Goal: Information Seeking & Learning: Learn about a topic

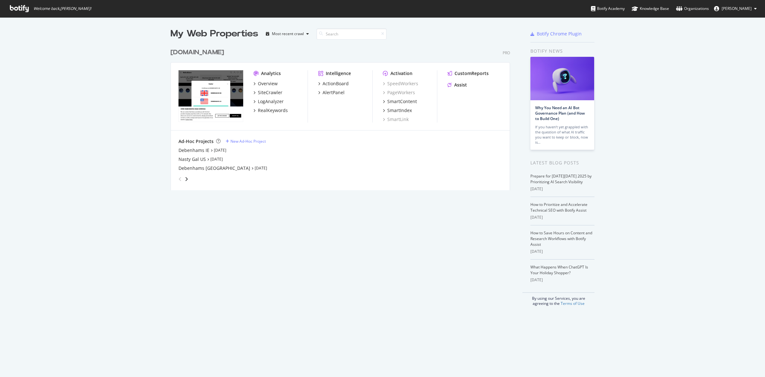
scroll to position [144, 339]
click at [196, 52] on div "[DOMAIN_NAME]" at bounding box center [198, 52] width 54 height 9
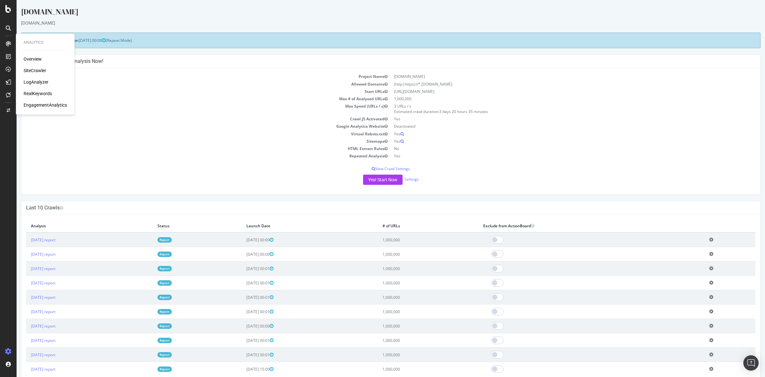
click at [36, 81] on div "LogAnalyzer" at bounding box center [36, 82] width 25 height 6
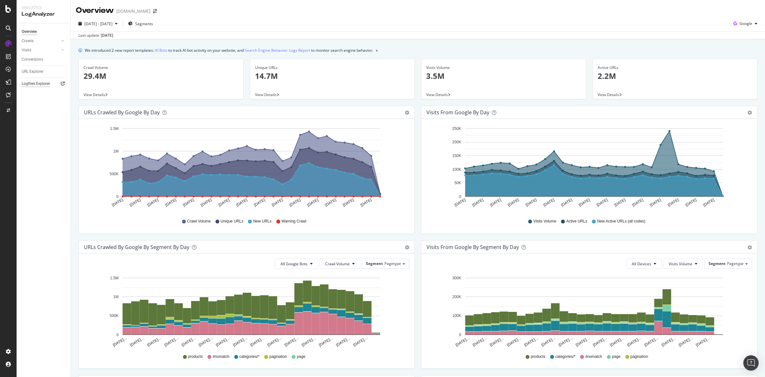
click at [39, 82] on div "Logfiles Explorer" at bounding box center [36, 83] width 28 height 7
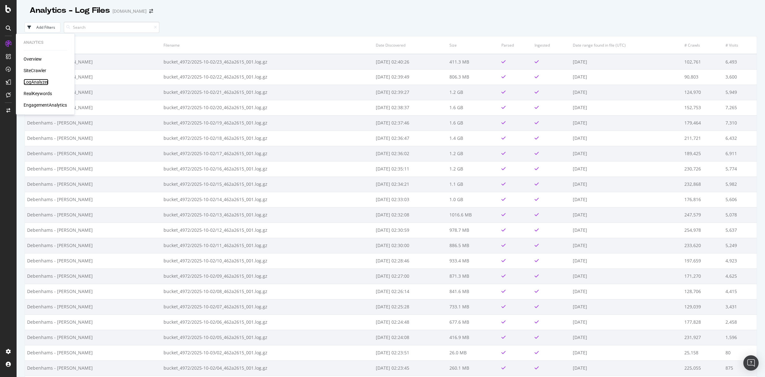
click at [38, 83] on div "LogAnalyzer" at bounding box center [36, 82] width 25 height 6
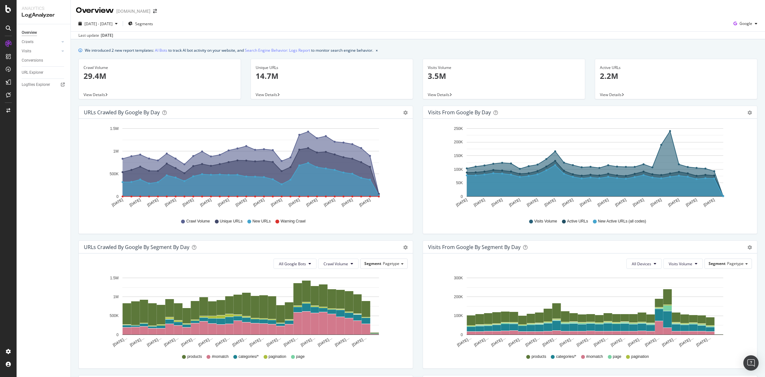
click at [104, 90] on div "View Details" at bounding box center [160, 94] width 162 height 9
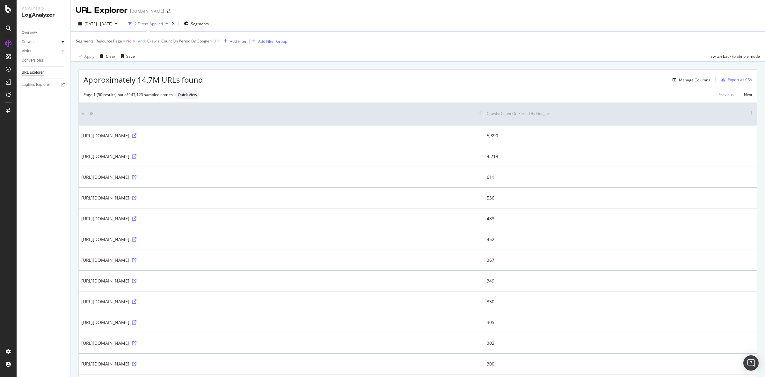
click at [63, 40] on icon at bounding box center [63, 42] width 3 height 4
click at [37, 51] on div "Daily Distribution" at bounding box center [40, 51] width 30 height 7
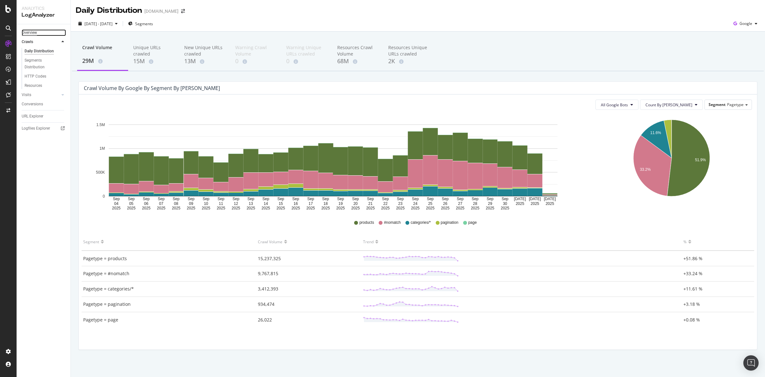
click at [32, 34] on div "Overview" at bounding box center [29, 32] width 15 height 7
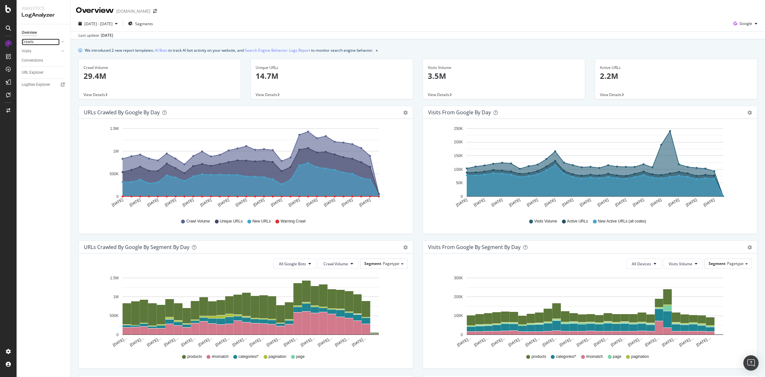
click at [59, 41] on div at bounding box center [56, 42] width 6 height 6
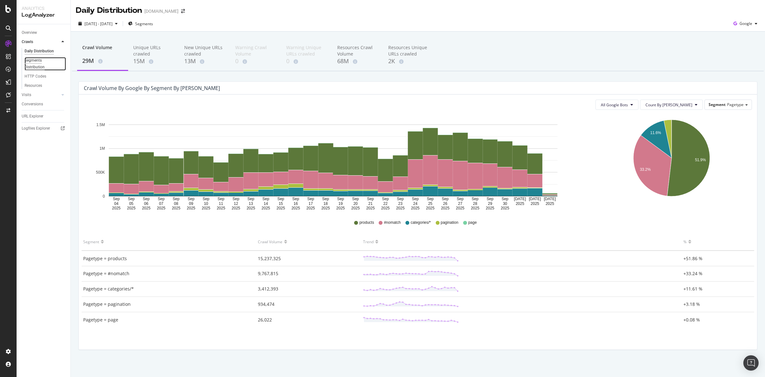
click at [32, 64] on div "Segments Distribution" at bounding box center [42, 63] width 35 height 13
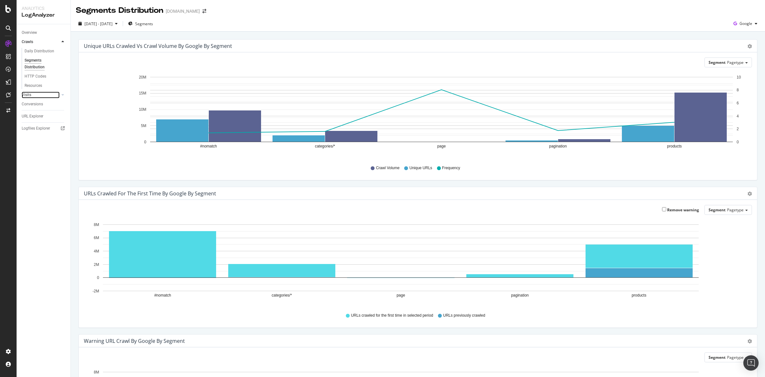
click at [48, 96] on link "Visits" at bounding box center [41, 95] width 38 height 7
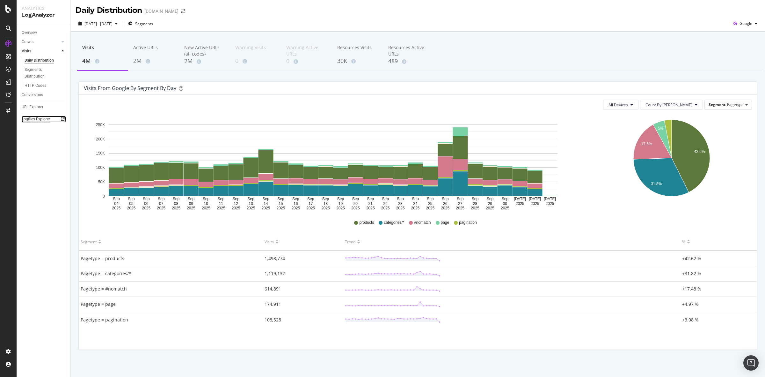
click at [37, 117] on div "Logfiles Explorer" at bounding box center [36, 119] width 28 height 7
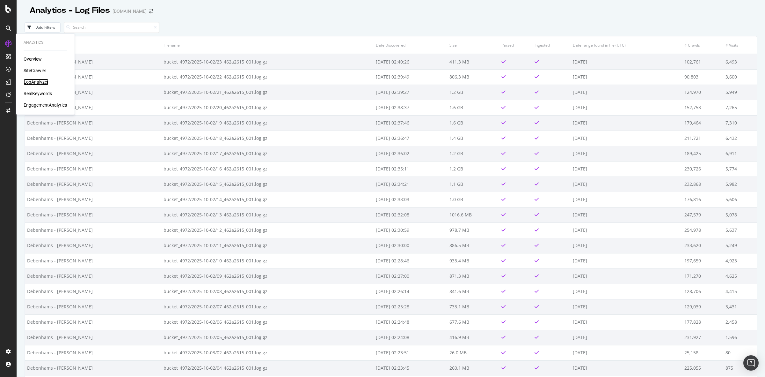
click at [33, 81] on div "LogAnalyzer" at bounding box center [36, 82] width 25 height 6
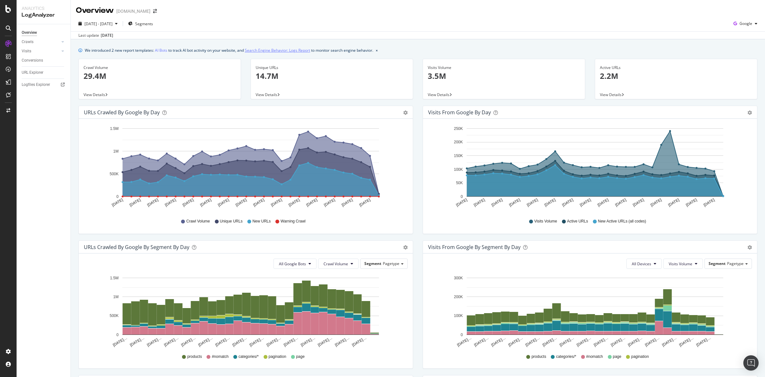
click at [299, 49] on link "Search Engine Behavior: Logs Report" at bounding box center [277, 50] width 65 height 7
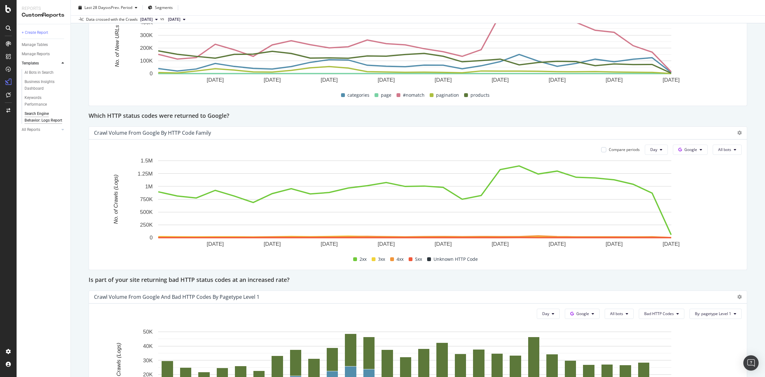
scroll to position [796, 0]
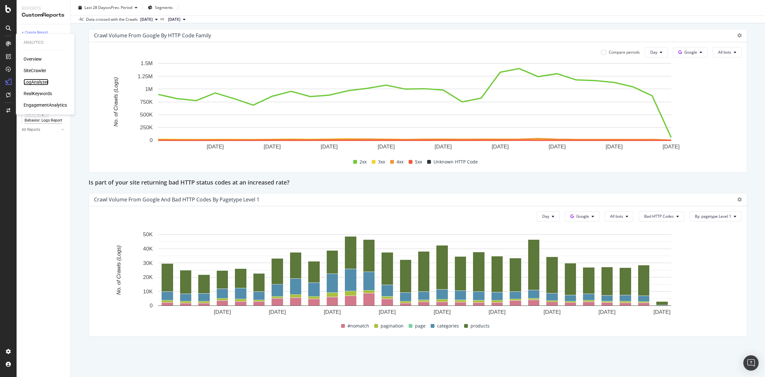
click at [39, 81] on div "LogAnalyzer" at bounding box center [36, 82] width 25 height 6
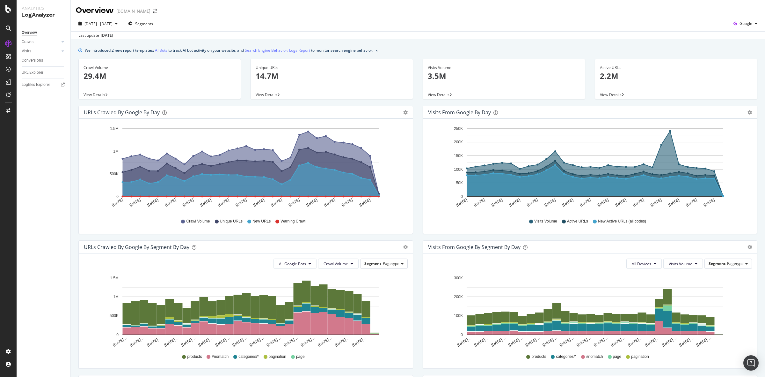
click at [98, 93] on span "View Details" at bounding box center [95, 94] width 22 height 5
click at [270, 92] on span "View Details" at bounding box center [267, 94] width 22 height 5
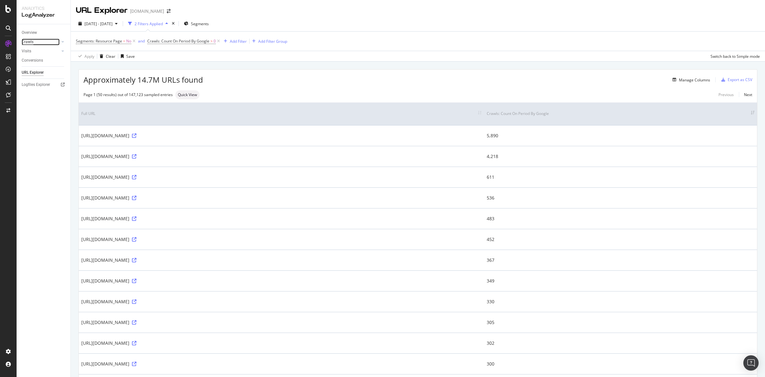
click at [22, 43] on div "Crawls" at bounding box center [28, 42] width 12 height 7
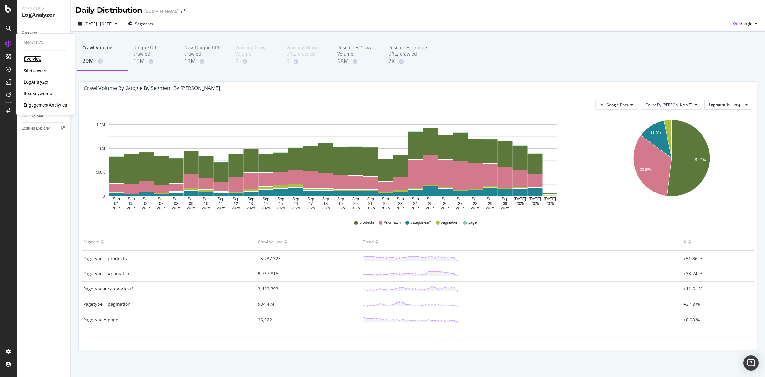
click at [32, 59] on div "Overview" at bounding box center [33, 59] width 18 height 6
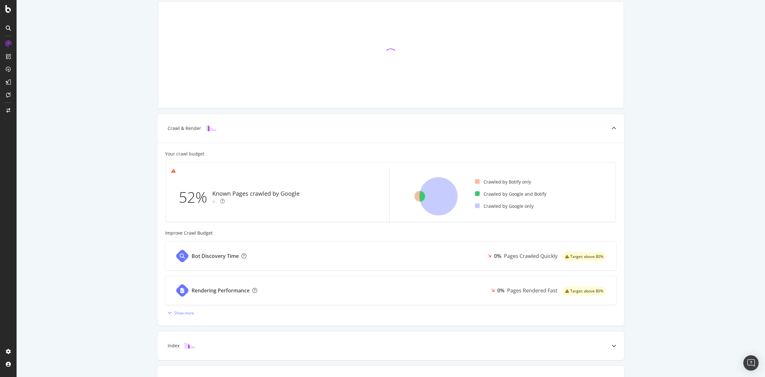
scroll to position [80, 0]
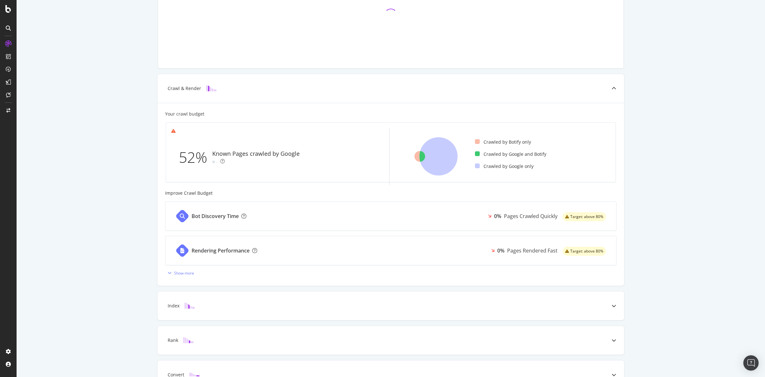
click at [99, 92] on div "Crawl & Render Your crawl budget 52% Known Pages crawled by Google - Crawled by…" at bounding box center [391, 184] width 749 height 465
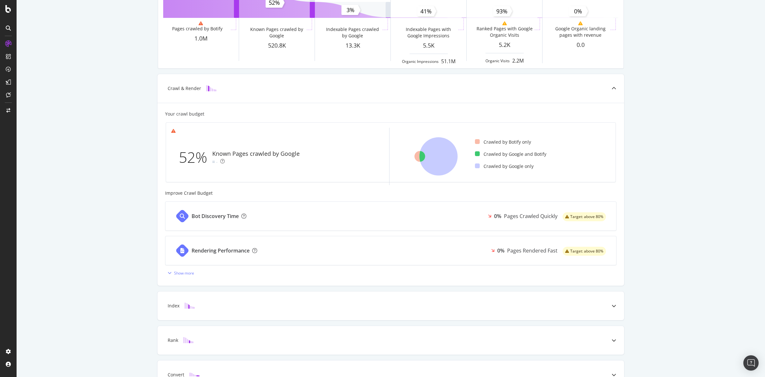
click at [115, 120] on div "Known Pages Pages crawled by Botify 1.0M Crawl & Render Known Pages crawled by …" at bounding box center [391, 184] width 749 height 465
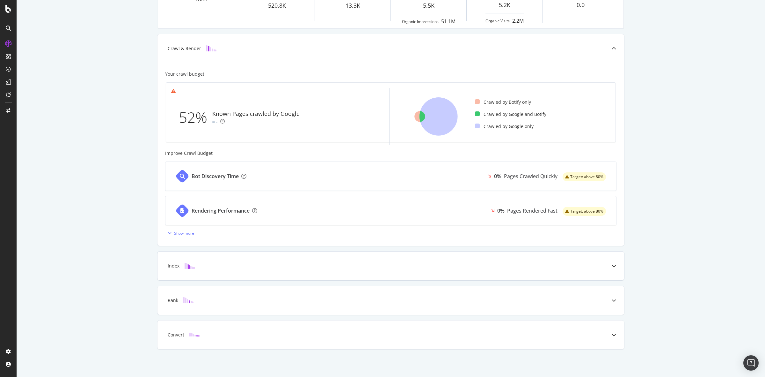
click at [243, 263] on div "Index" at bounding box center [381, 265] width 442 height 6
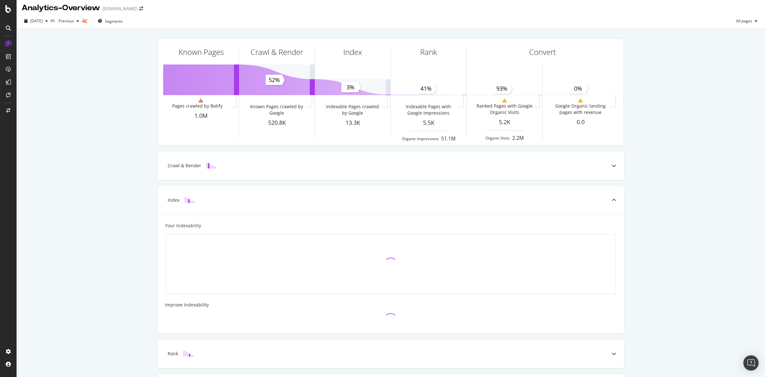
scroll to position [0, 0]
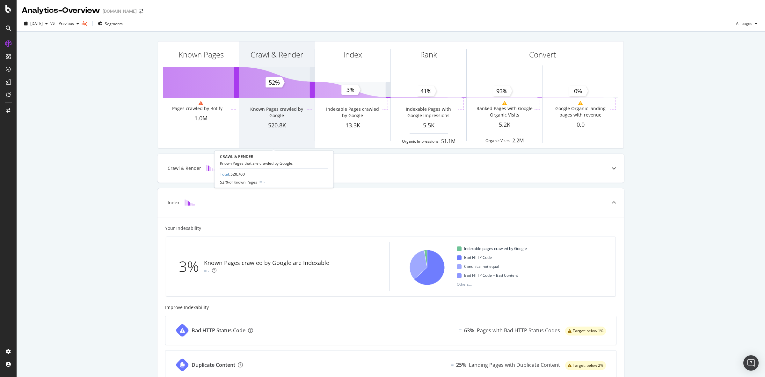
click at [296, 114] on div "Known Pages crawled by Google" at bounding box center [276, 112] width 57 height 13
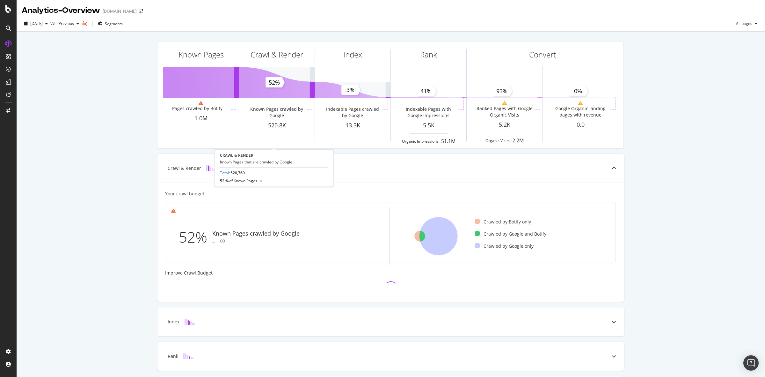
scroll to position [56, 0]
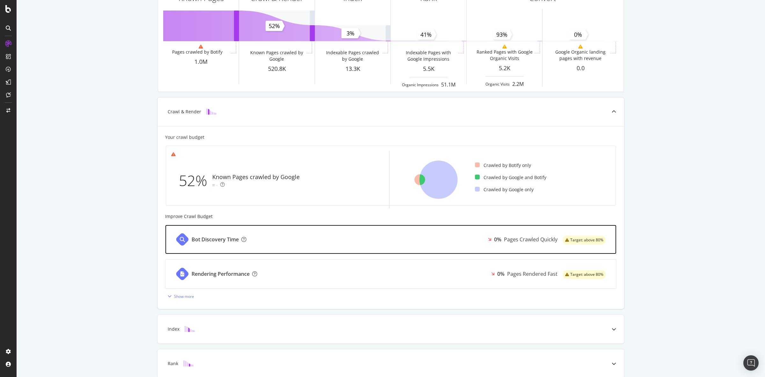
click at [494, 241] on div "0%" at bounding box center [497, 239] width 7 height 7
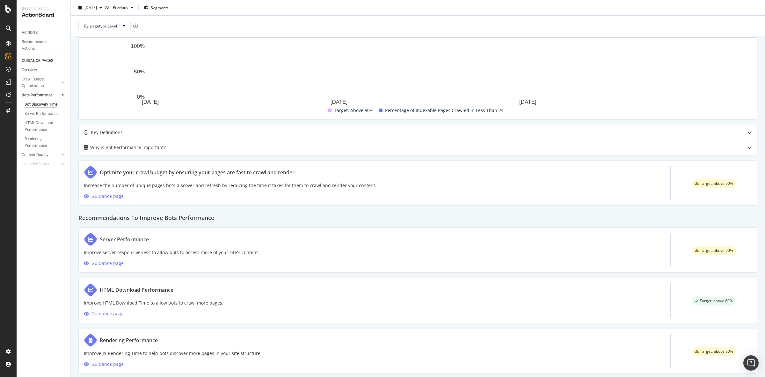
scroll to position [195, 0]
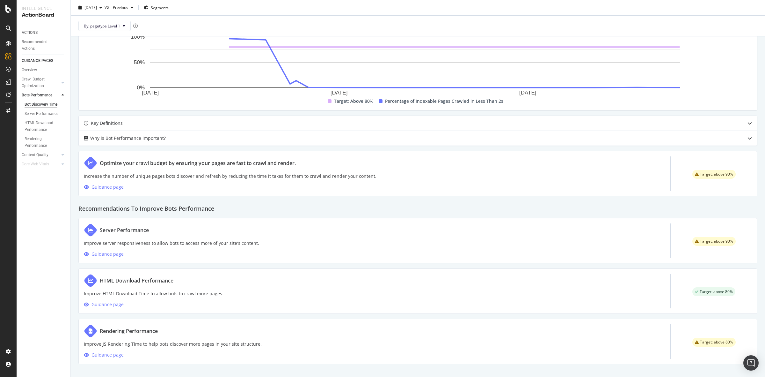
click at [357, 202] on h2 "Recommendations To Improve Bots Performance" at bounding box center [417, 206] width 679 height 11
click at [338, 204] on h2 "Recommendations To Improve Bots Performance" at bounding box center [417, 206] width 679 height 11
click at [11, 8] on div at bounding box center [8, 9] width 15 height 8
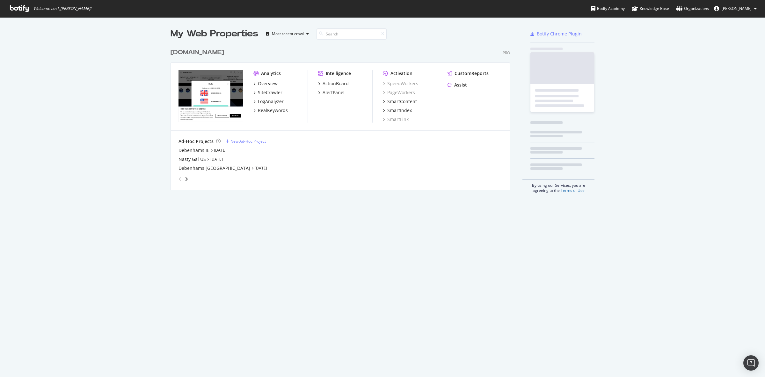
scroll to position [371, 753]
click at [195, 159] on div "Nasty Gal US" at bounding box center [192, 159] width 27 height 6
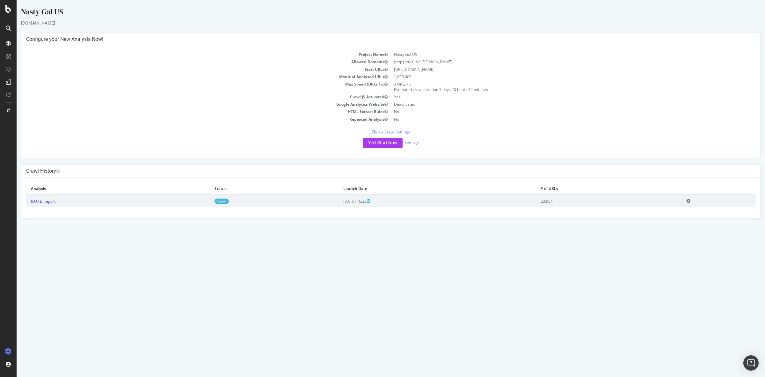
click at [55, 203] on link "[DATE] report" at bounding box center [43, 200] width 25 height 5
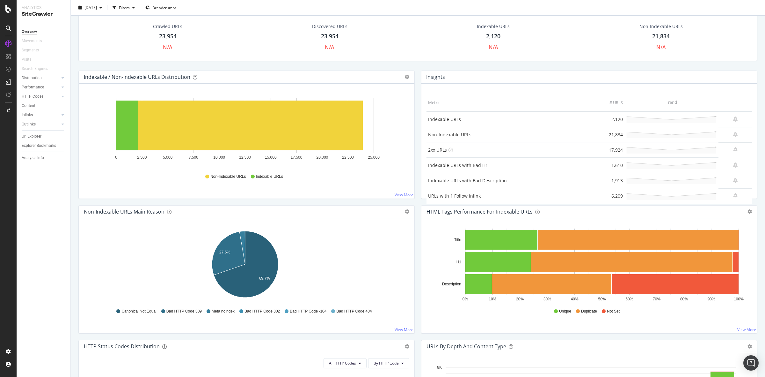
scroll to position [40, 0]
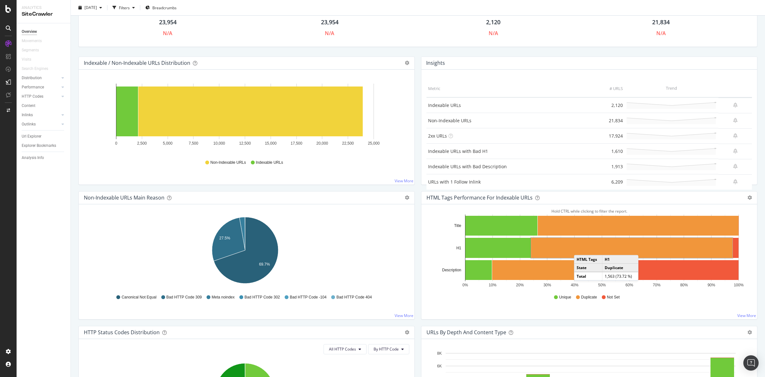
click at [578, 249] on rect "A chart." at bounding box center [632, 248] width 202 height 20
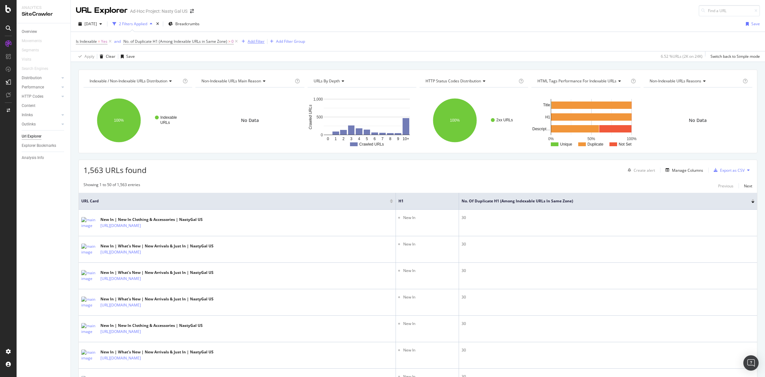
click at [253, 40] on div "Add Filter" at bounding box center [256, 41] width 17 height 5
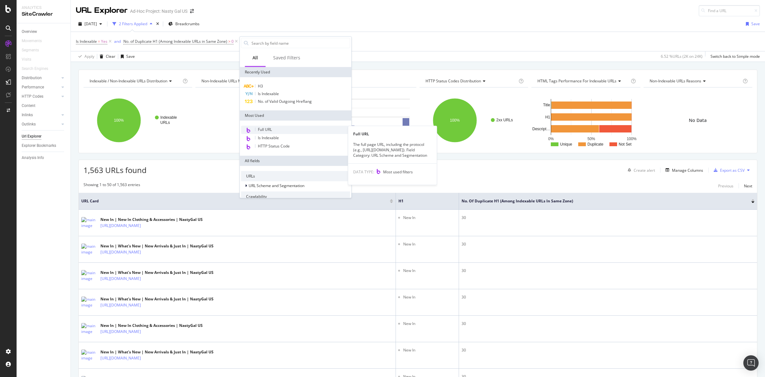
click at [281, 129] on div "Full URL" at bounding box center [295, 130] width 109 height 8
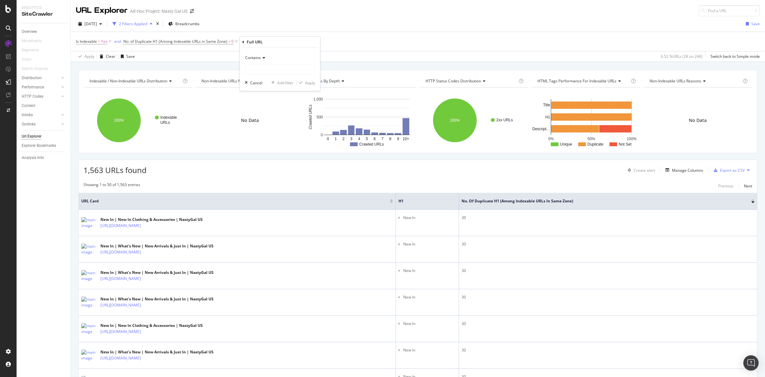
click at [260, 59] on span "Contains" at bounding box center [253, 57] width 16 height 5
click at [281, 129] on div "Doesn't contain" at bounding box center [281, 129] width 68 height 8
click at [276, 72] on input "text" at bounding box center [280, 69] width 70 height 10
type input "="
click at [308, 84] on div "Apply" at bounding box center [310, 82] width 10 height 5
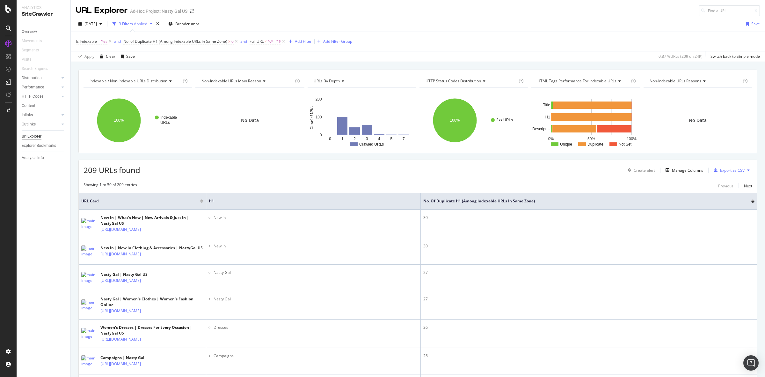
click at [522, 42] on div "Is Indexable = Yes and No. of Duplicate H1 (Among Indexable URLs in Same Zone) …" at bounding box center [418, 41] width 684 height 19
click at [51, 98] on link "HTTP Codes" at bounding box center [41, 96] width 38 height 7
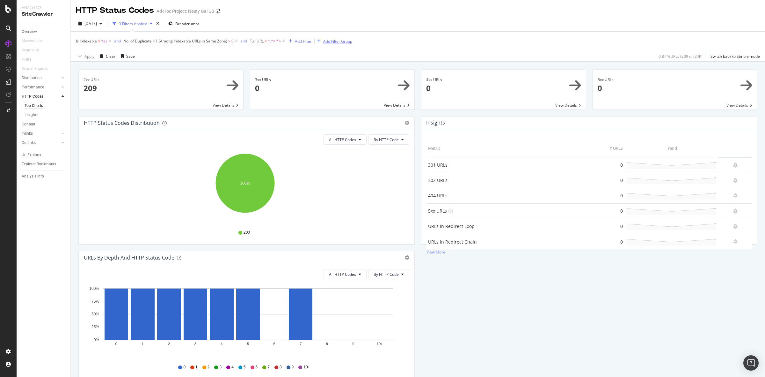
click at [285, 41] on icon at bounding box center [283, 41] width 5 height 6
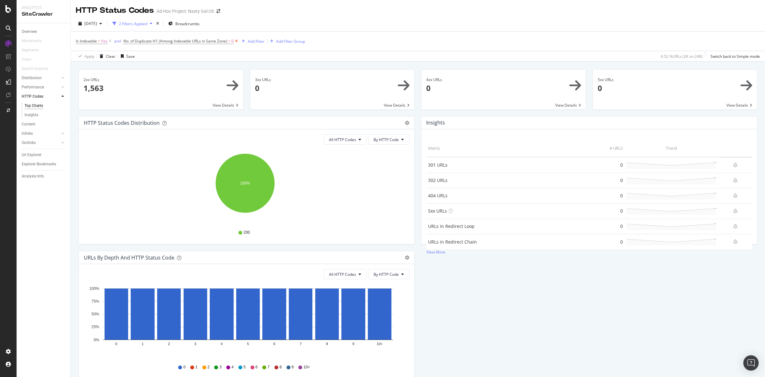
click at [236, 40] on icon at bounding box center [236, 41] width 5 height 6
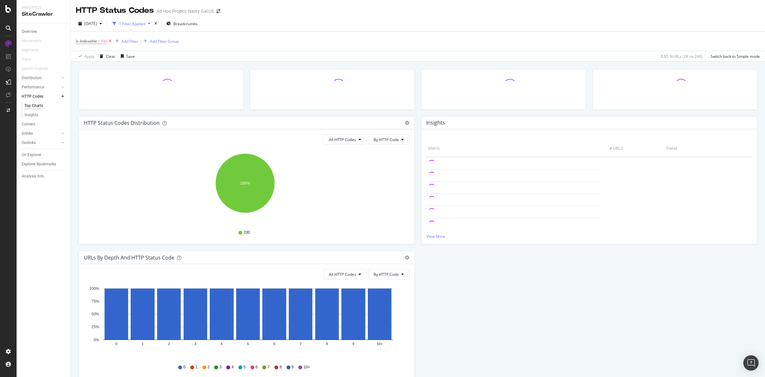
click at [110, 41] on icon at bounding box center [109, 41] width 5 height 6
